Goal: Obtain resource: Download file/media

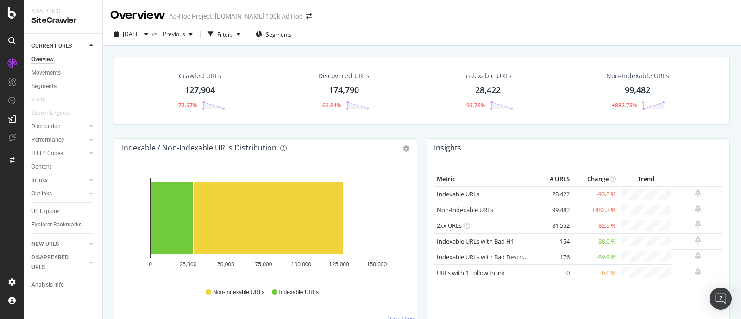
drag, startPoint x: 206, startPoint y: 90, endPoint x: 245, endPoint y: 101, distance: 39.8
click at [206, 90] on div "127,904" at bounding box center [200, 90] width 30 height 12
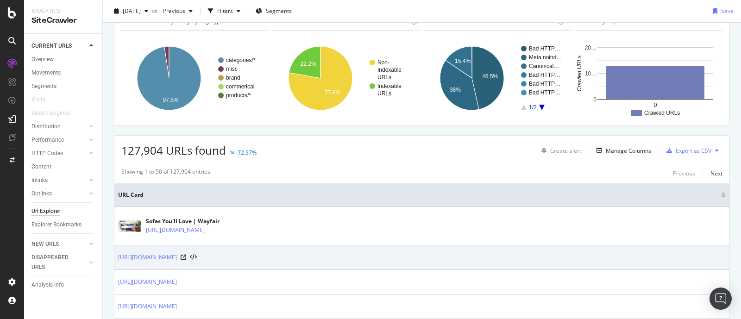
scroll to position [115, 0]
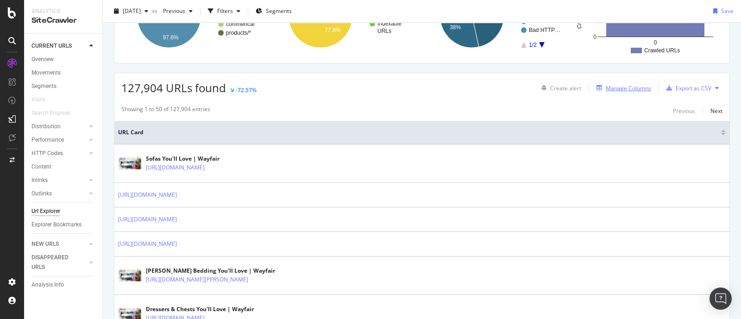
click at [615, 88] on div "Manage Columns" at bounding box center [628, 88] width 45 height 8
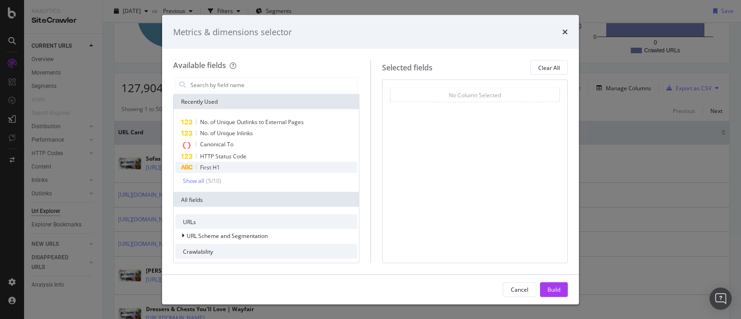
click at [215, 167] on span "First H1" at bounding box center [210, 168] width 20 height 8
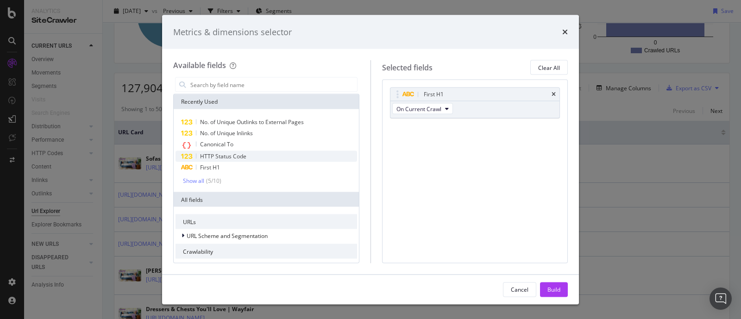
click at [221, 156] on span "HTTP Status Code" at bounding box center [223, 156] width 46 height 8
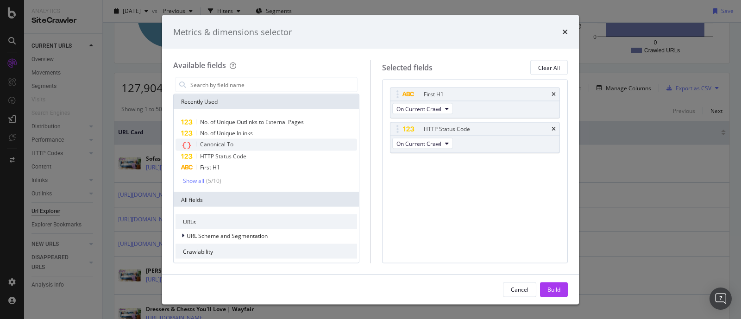
click at [228, 142] on span "Canonical To" at bounding box center [216, 144] width 33 height 8
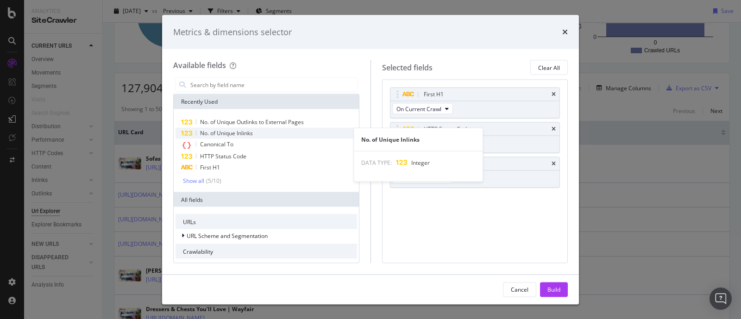
click at [241, 133] on span "No. of Unique Inlinks" at bounding box center [226, 133] width 53 height 8
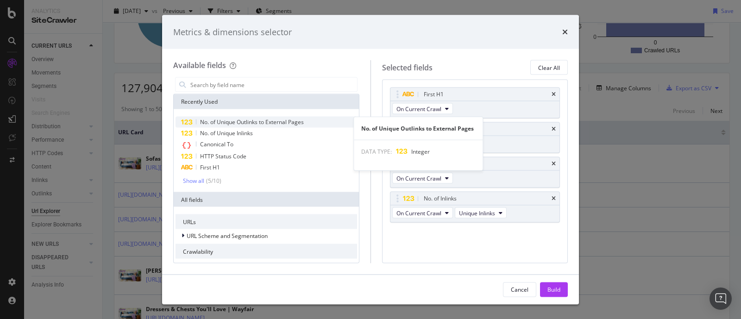
click at [270, 121] on span "No. of Unique Outlinks to External Pages" at bounding box center [252, 122] width 104 height 8
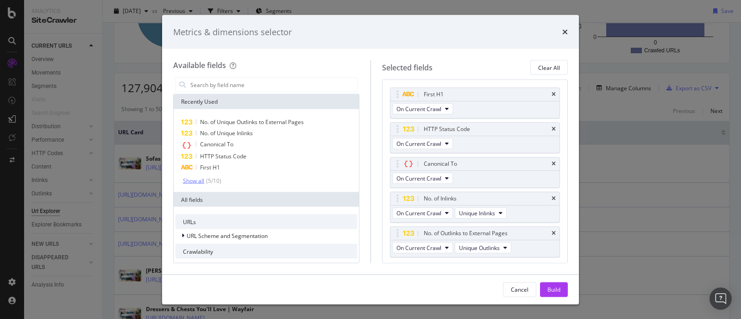
click at [189, 181] on div "Show all" at bounding box center [193, 180] width 21 height 6
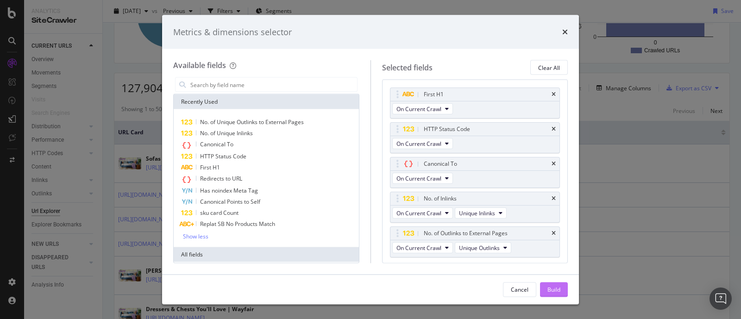
click at [562, 291] on button "Build" at bounding box center [554, 289] width 28 height 15
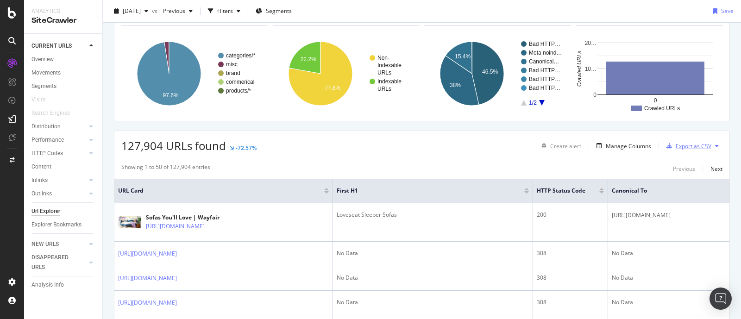
click at [678, 144] on div "Export as CSV" at bounding box center [694, 146] width 36 height 8
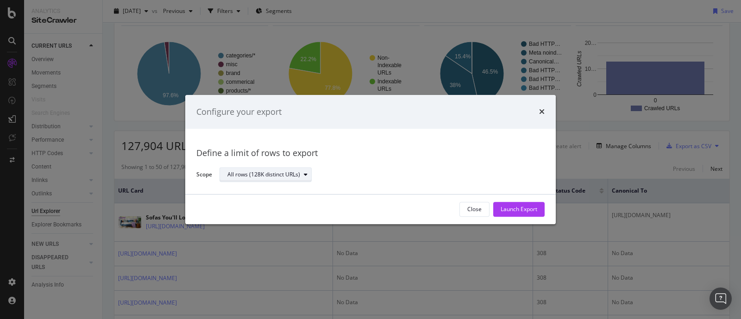
click at [273, 175] on div "All rows (128K distinct URLs)" at bounding box center [264, 175] width 73 height 6
click at [534, 209] on div "Launch Export" at bounding box center [519, 210] width 37 height 8
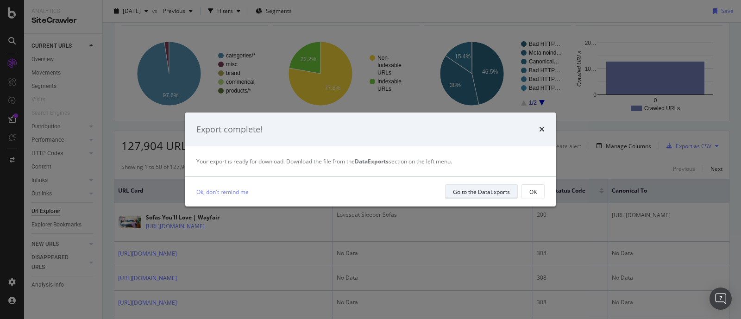
click at [471, 189] on div "Go to the DataExports" at bounding box center [481, 192] width 57 height 8
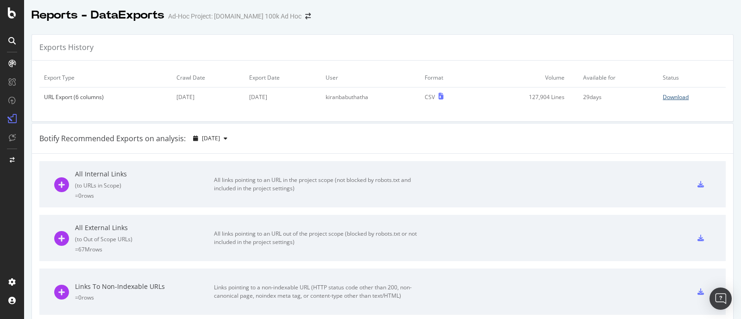
click at [676, 97] on div "Download" at bounding box center [676, 97] width 26 height 8
click at [12, 160] on icon at bounding box center [12, 161] width 5 height 6
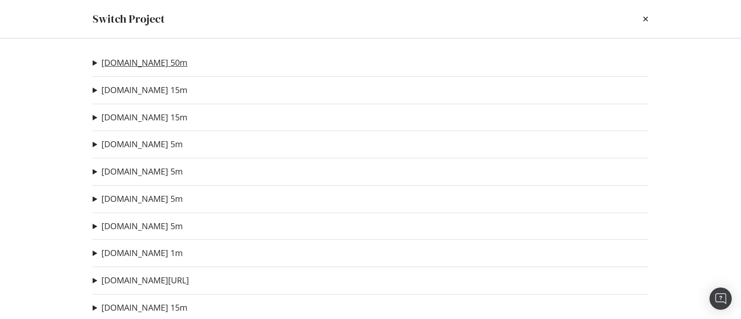
click at [105, 68] on link "[DOMAIN_NAME] 50m" at bounding box center [144, 63] width 86 height 10
